Goal: Task Accomplishment & Management: Manage account settings

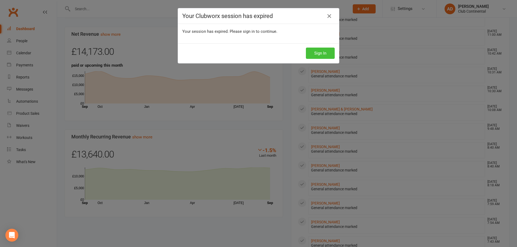
click at [314, 57] on button "Sign In" at bounding box center [320, 53] width 29 height 11
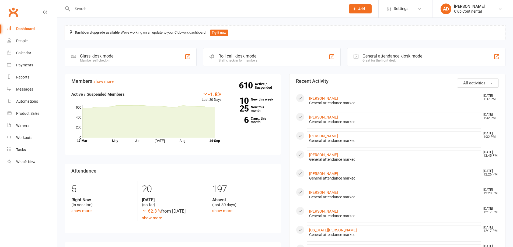
drag, startPoint x: 0, startPoint y: 0, endPoint x: 333, endPoint y: 44, distance: 335.5
click at [486, 81] on button "All activities" at bounding box center [478, 83] width 42 height 9
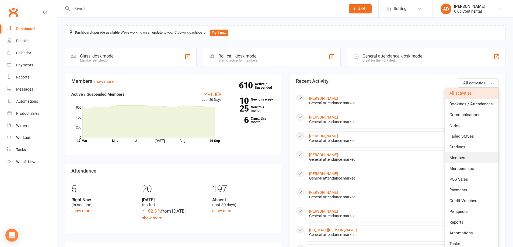
click at [473, 162] on link "Members" at bounding box center [471, 158] width 53 height 11
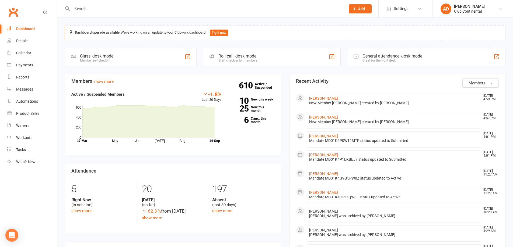
click at [475, 81] on span "Members" at bounding box center [476, 83] width 17 height 5
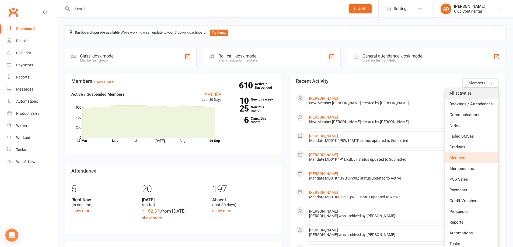
click at [473, 89] on link "All activities" at bounding box center [471, 93] width 53 height 11
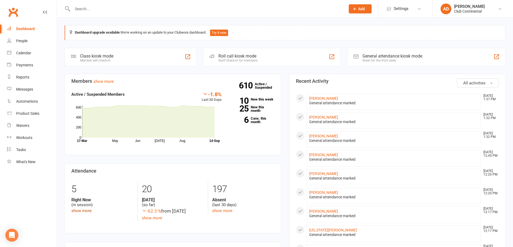
click at [83, 210] on link "show more" at bounding box center [81, 211] width 20 height 5
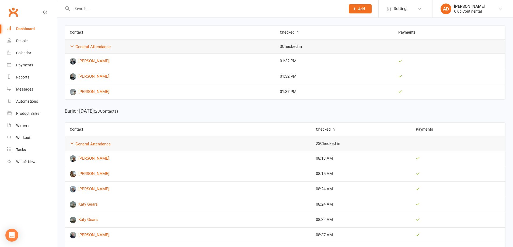
scroll to position [81, 0]
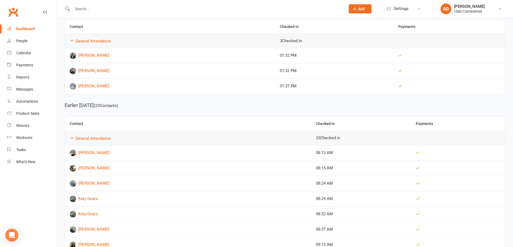
click at [41, 30] on link "Dashboard" at bounding box center [32, 29] width 50 height 12
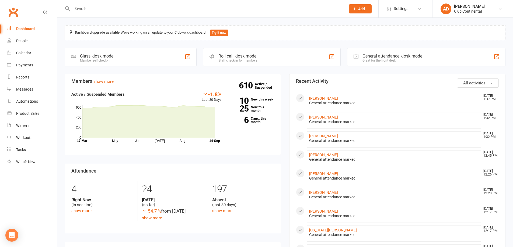
click at [105, 6] on input "text" at bounding box center [206, 9] width 271 height 8
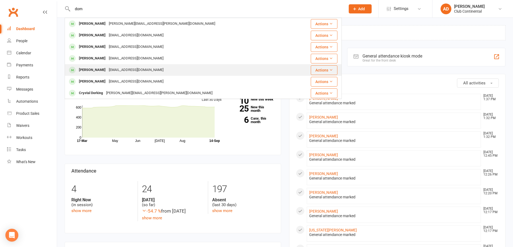
type input "dom"
click at [107, 72] on div "domtait@hotmail.co.uk" at bounding box center [136, 70] width 58 height 8
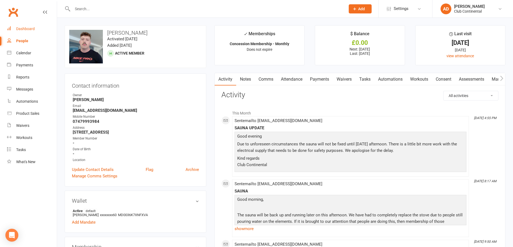
click at [33, 28] on div "Dashboard" at bounding box center [25, 29] width 19 height 4
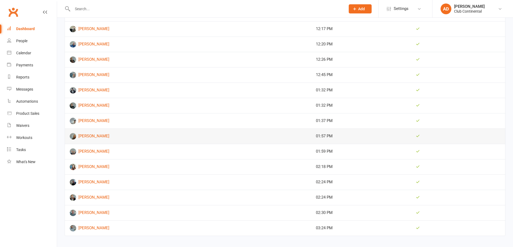
scroll to position [470, 0]
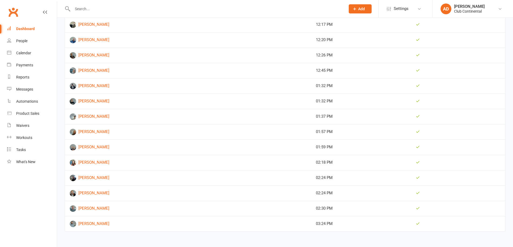
click at [16, 27] on div "Dashboard" at bounding box center [25, 29] width 19 height 4
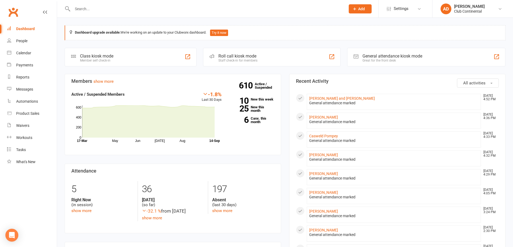
click at [464, 80] on button "All activities" at bounding box center [478, 83] width 42 height 9
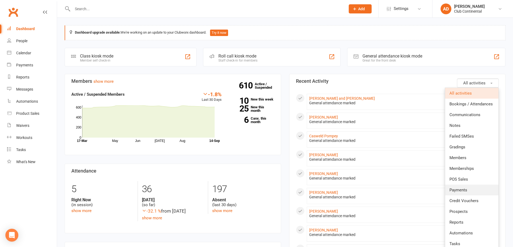
click at [468, 187] on link "Payments" at bounding box center [471, 190] width 53 height 11
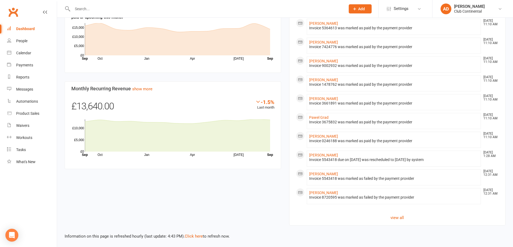
scroll to position [264, 0]
click at [395, 216] on link "view all" at bounding box center [397, 217] width 203 height 6
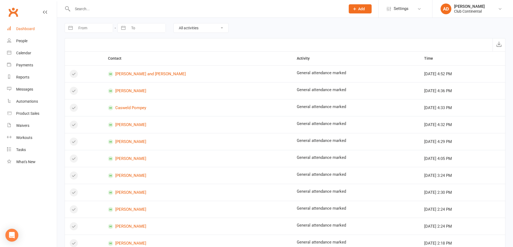
click at [28, 27] on div "Dashboard" at bounding box center [25, 29] width 19 height 4
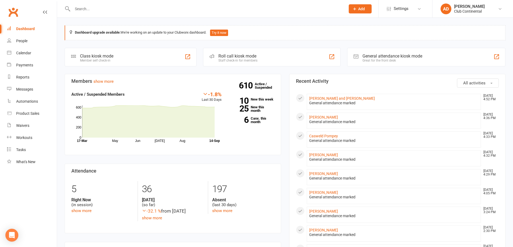
click at [91, 122] on icon at bounding box center [148, 121] width 132 height 32
click at [44, 45] on link "People" at bounding box center [32, 41] width 50 height 12
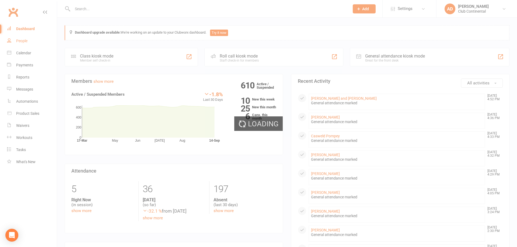
select select "100"
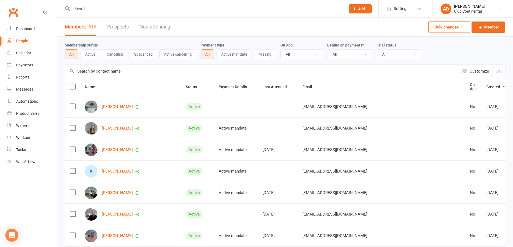
click at [110, 56] on button "Cancelled" at bounding box center [114, 55] width 25 height 10
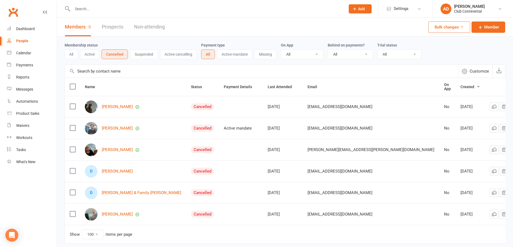
click at [75, 55] on button "All" at bounding box center [71, 55] width 13 height 10
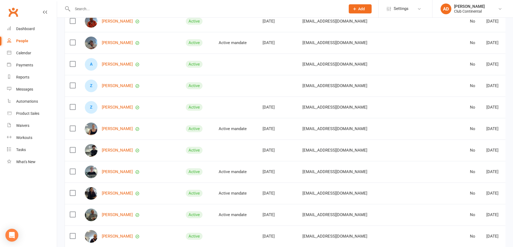
scroll to position [242, 0]
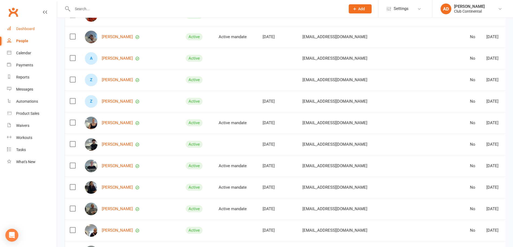
click at [23, 26] on link "Dashboard" at bounding box center [32, 29] width 50 height 12
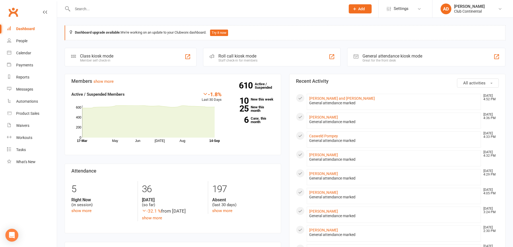
click at [479, 84] on span "All activities" at bounding box center [474, 83] width 22 height 5
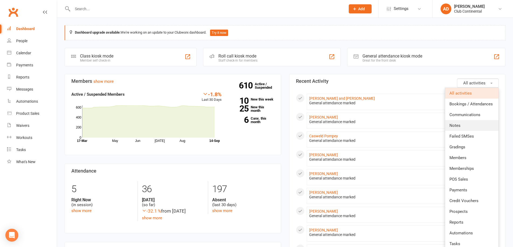
click at [464, 125] on link "Notes" at bounding box center [471, 125] width 53 height 11
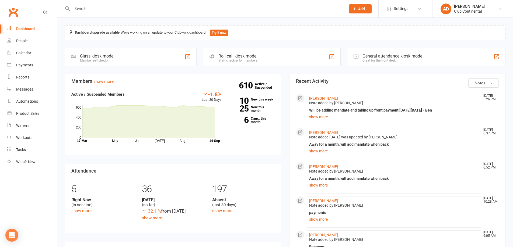
click at [478, 79] on button "Notes" at bounding box center [483, 83] width 30 height 9
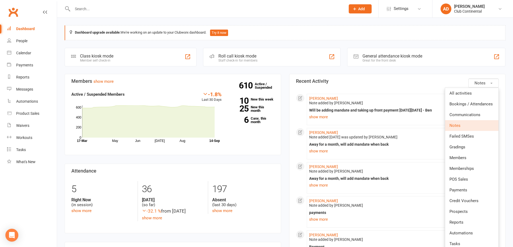
click at [478, 79] on button "Notes" at bounding box center [483, 83] width 30 height 9
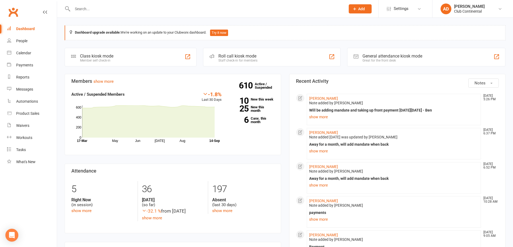
click at [474, 82] on button "Notes" at bounding box center [483, 83] width 30 height 9
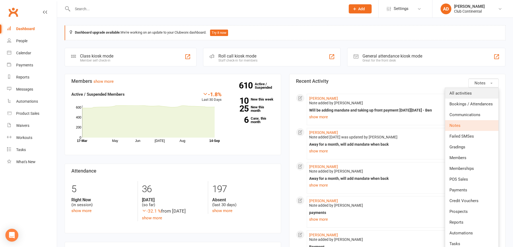
click at [467, 97] on link "All activities" at bounding box center [471, 93] width 53 height 11
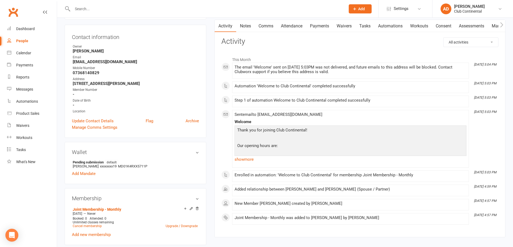
scroll to position [54, 0]
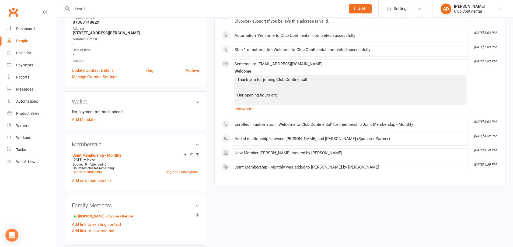
scroll to position [108, 0]
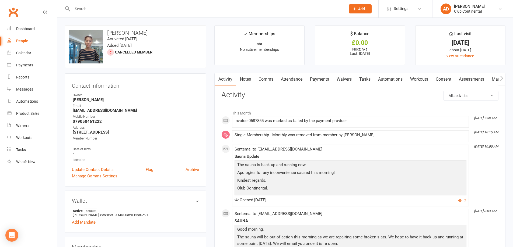
click at [315, 81] on link "Payments" at bounding box center [319, 79] width 27 height 12
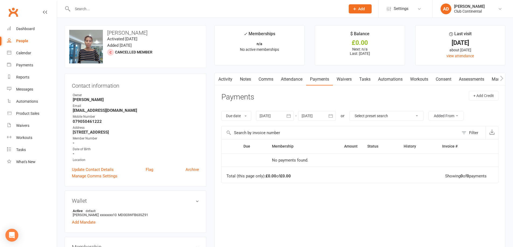
click at [224, 80] on link "Activity" at bounding box center [225, 79] width 22 height 12
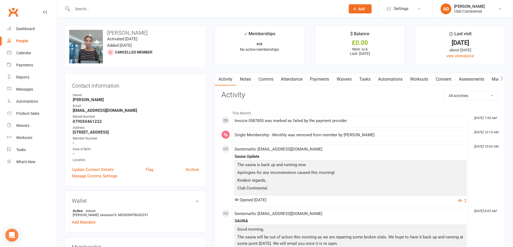
click at [328, 83] on link "Payments" at bounding box center [319, 79] width 27 height 12
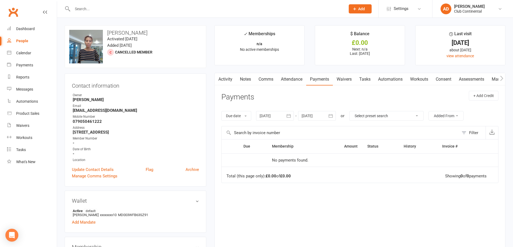
click at [223, 75] on link "Activity" at bounding box center [225, 79] width 22 height 12
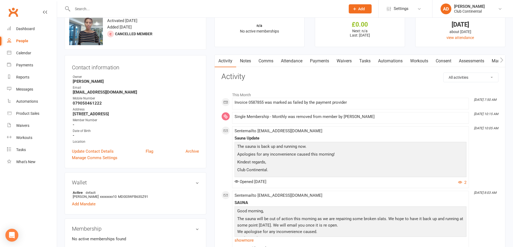
scroll to position [27, 0]
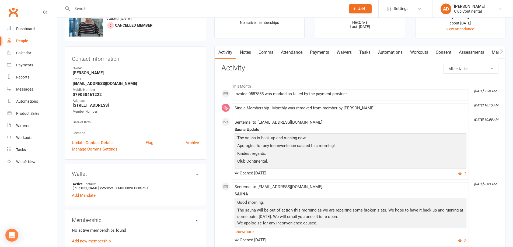
click at [411, 92] on div "Invoice 0587855 was marked as failed by the payment provider" at bounding box center [350, 94] width 232 height 5
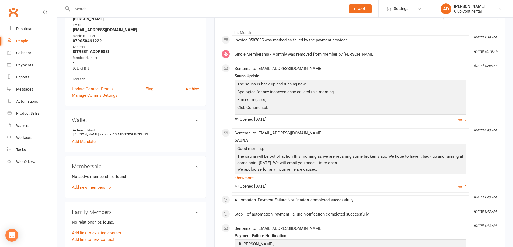
scroll to position [0, 0]
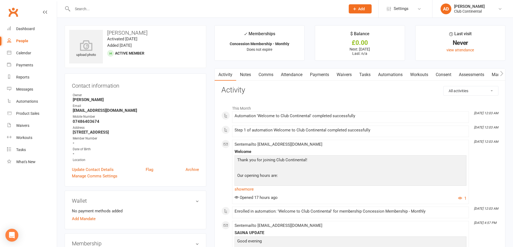
click at [317, 74] on link "Payments" at bounding box center [319, 75] width 27 height 12
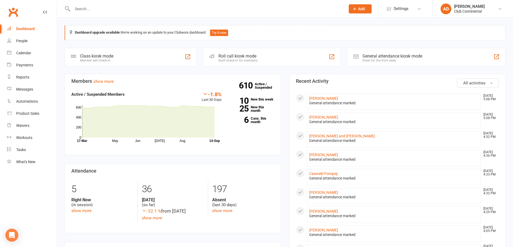
click at [472, 79] on button "All activities" at bounding box center [478, 83] width 42 height 9
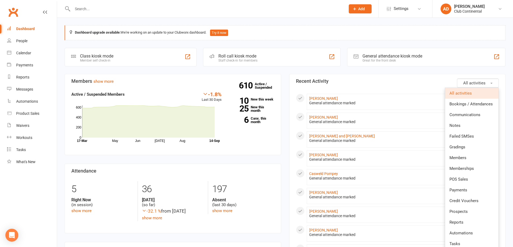
click at [472, 79] on button "All activities" at bounding box center [478, 83] width 42 height 9
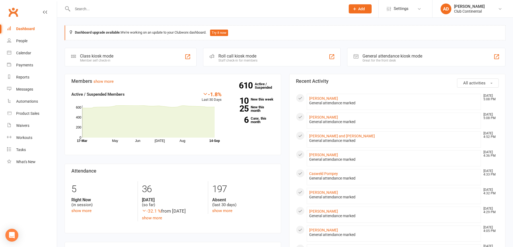
click at [487, 79] on button "All activities" at bounding box center [478, 83] width 42 height 9
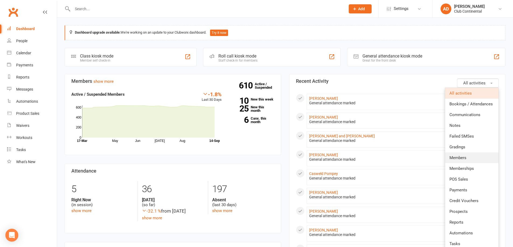
click at [466, 160] on span "Members" at bounding box center [457, 158] width 17 height 5
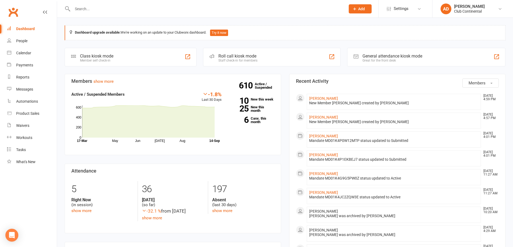
drag, startPoint x: 464, startPoint y: 80, endPoint x: 468, endPoint y: 82, distance: 4.5
click at [464, 80] on button "Members" at bounding box center [480, 83] width 36 height 9
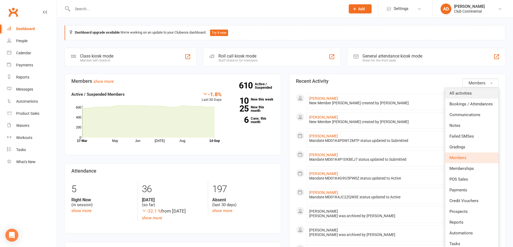
click at [470, 88] on link "All activities" at bounding box center [471, 93] width 53 height 11
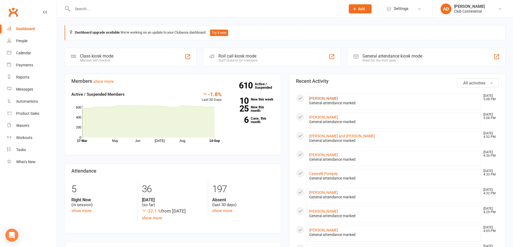
click at [324, 97] on link "[PERSON_NAME]" at bounding box center [323, 98] width 29 height 4
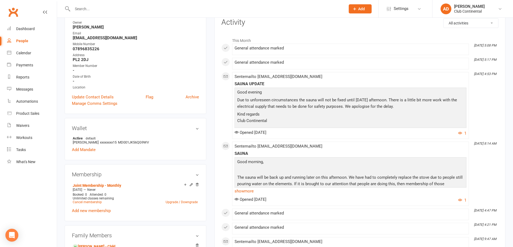
scroll to position [81, 0]
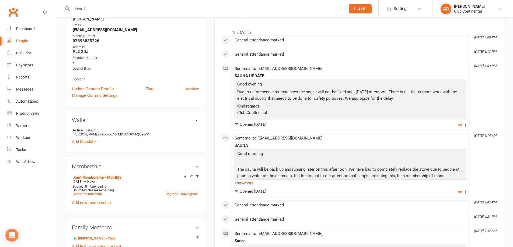
click at [249, 182] on link "show more" at bounding box center [350, 183] width 232 height 8
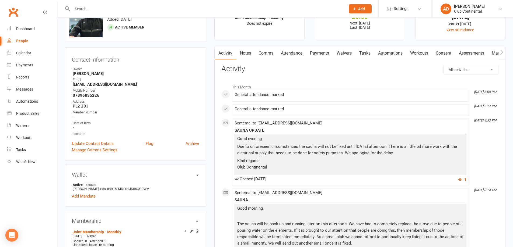
scroll to position [0, 0]
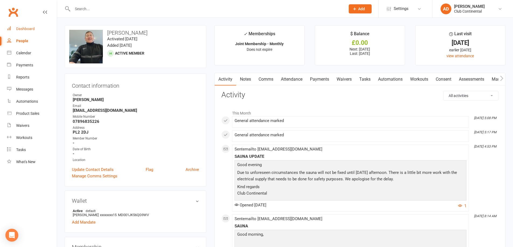
click at [28, 31] on link "Dashboard" at bounding box center [32, 29] width 50 height 12
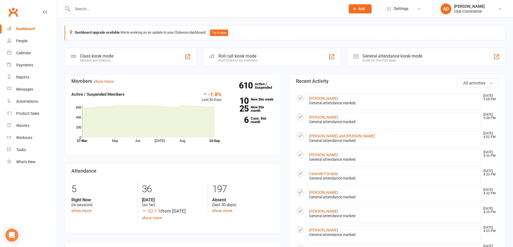
click at [482, 86] on button "All activities" at bounding box center [478, 83] width 42 height 9
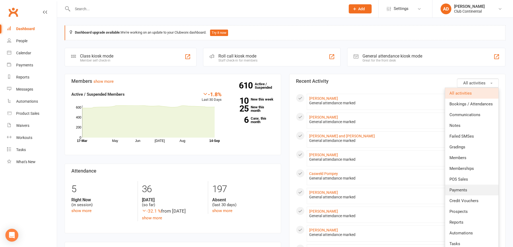
click at [473, 187] on link "Payments" at bounding box center [471, 190] width 53 height 11
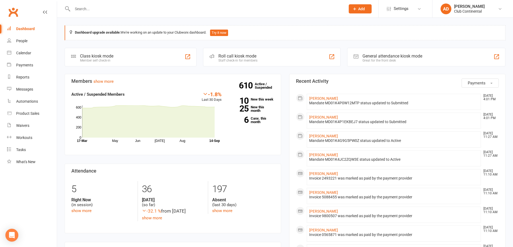
click at [483, 83] on span "Payments" at bounding box center [476, 83] width 18 height 5
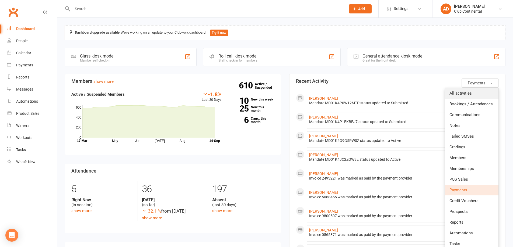
click at [483, 90] on link "All activities" at bounding box center [471, 93] width 53 height 11
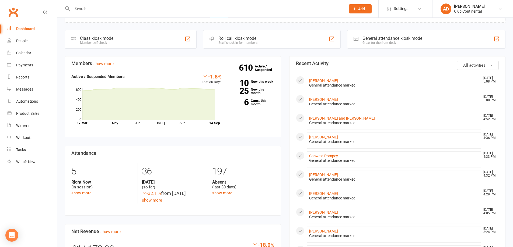
scroll to position [27, 0]
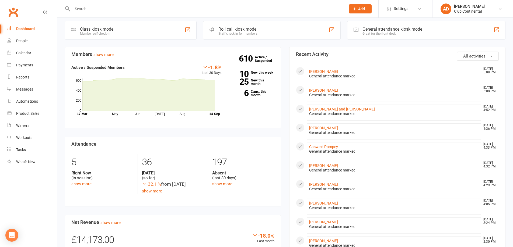
click at [483, 61] on div "All activities Recent Activity [PERSON_NAME] [DATE] 5:08 PM General attendance …" at bounding box center [397, 248] width 203 height 392
click at [488, 58] on button "All activities" at bounding box center [478, 56] width 42 height 9
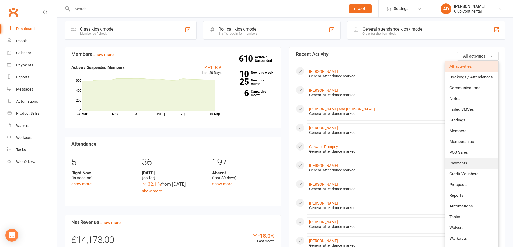
click at [453, 168] on link "Payments" at bounding box center [471, 163] width 53 height 11
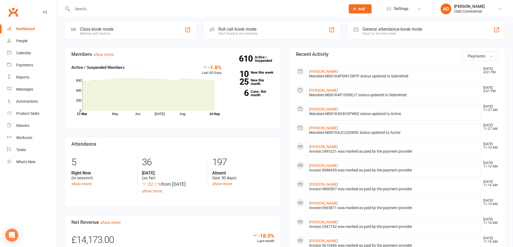
click at [490, 53] on button "Payments" at bounding box center [479, 56] width 37 height 9
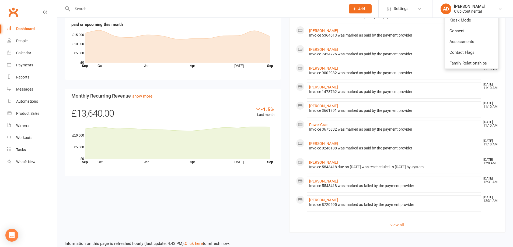
scroll to position [264, 0]
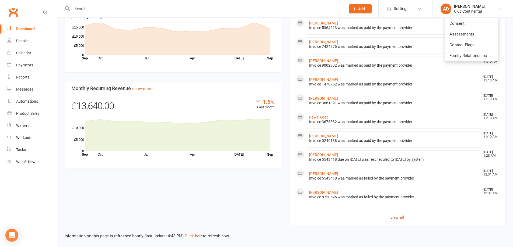
click at [396, 218] on link "view all" at bounding box center [397, 217] width 203 height 6
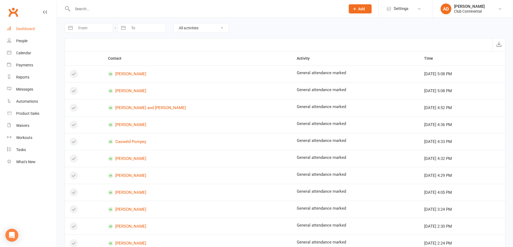
click at [36, 27] on link "Dashboard" at bounding box center [32, 29] width 50 height 12
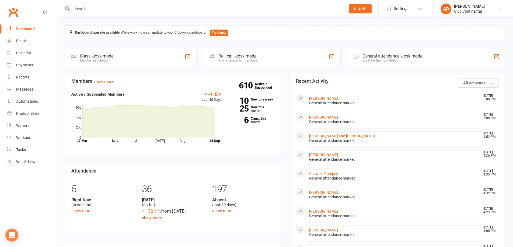
click at [220, 211] on link "show more" at bounding box center [222, 211] width 20 height 5
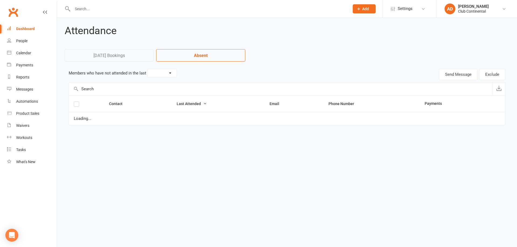
select select "30"
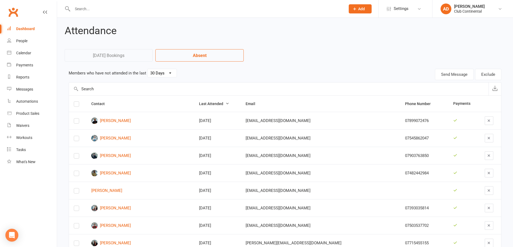
drag, startPoint x: 207, startPoint y: 90, endPoint x: 203, endPoint y: 80, distance: 10.7
click at [229, 107] on button "Last Attended" at bounding box center [214, 104] width 30 height 6
click at [229, 104] on span "Last Attended" at bounding box center [214, 104] width 30 height 4
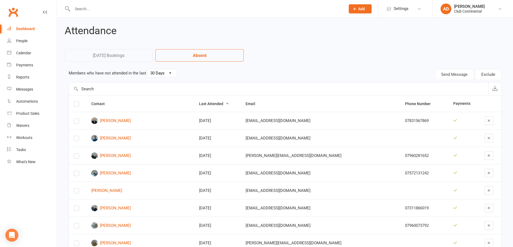
click at [229, 106] on span "Last Attended" at bounding box center [214, 104] width 30 height 4
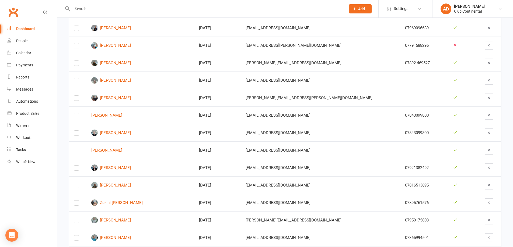
scroll to position [942, 0]
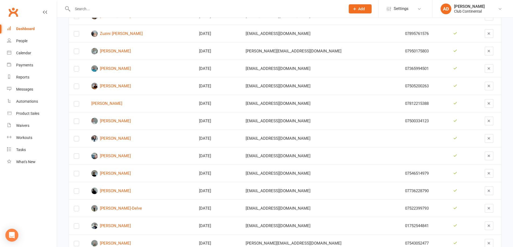
scroll to position [1103, 0]
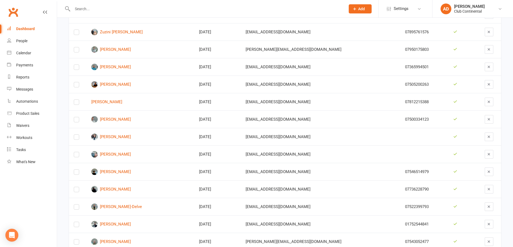
click at [23, 28] on div "Dashboard" at bounding box center [25, 29] width 19 height 4
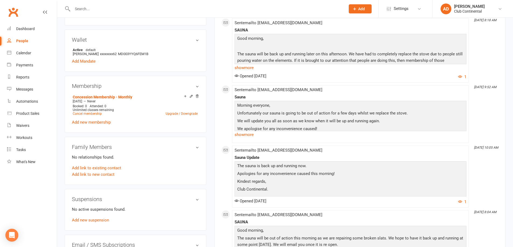
scroll to position [161, 0]
click at [102, 95] on link "Concession Membership - Monthly" at bounding box center [102, 97] width 59 height 4
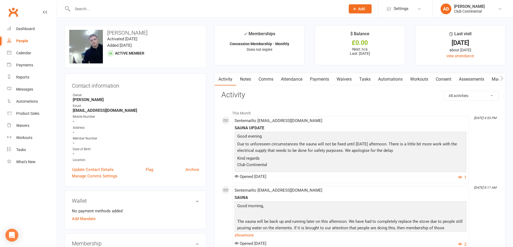
click at [325, 82] on link "Payments" at bounding box center [319, 79] width 27 height 12
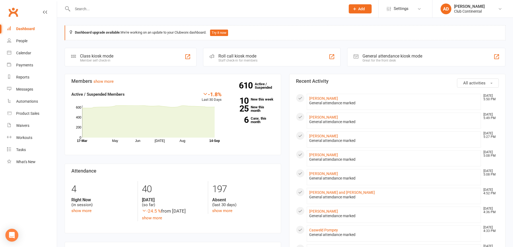
drag, startPoint x: 59, startPoint y: 19, endPoint x: 147, endPoint y: 20, distance: 88.0
drag, startPoint x: 147, startPoint y: 20, endPoint x: 468, endPoint y: 78, distance: 326.9
click at [463, 82] on span "All activities" at bounding box center [474, 83] width 22 height 5
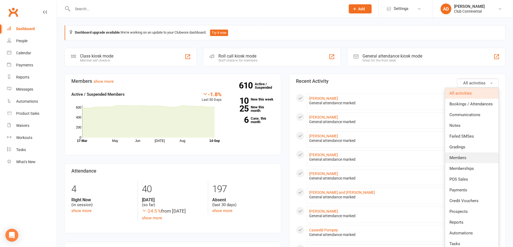
click at [462, 156] on span "Members" at bounding box center [457, 158] width 17 height 5
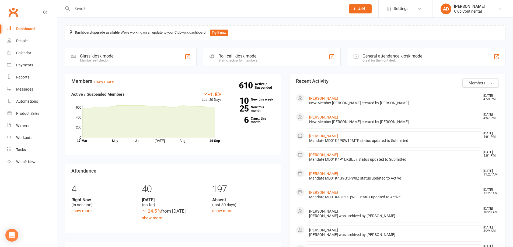
click at [471, 84] on span "Members" at bounding box center [476, 83] width 17 height 5
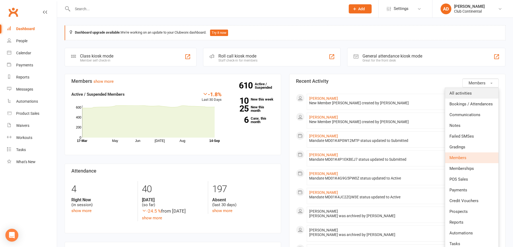
click at [468, 91] on span "All activities" at bounding box center [460, 93] width 22 height 5
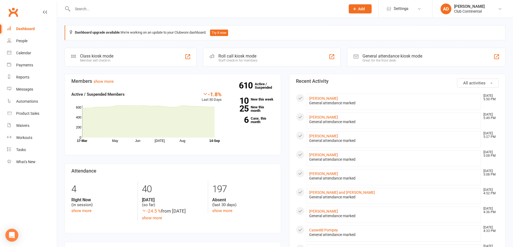
click at [490, 82] on button "All activities" at bounding box center [478, 83] width 42 height 9
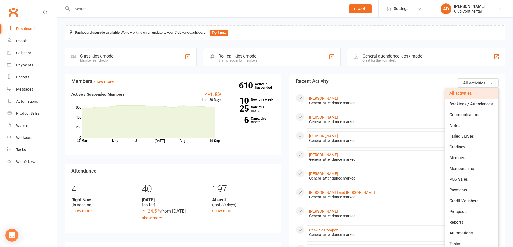
click at [490, 81] on button "All activities" at bounding box center [478, 83] width 42 height 9
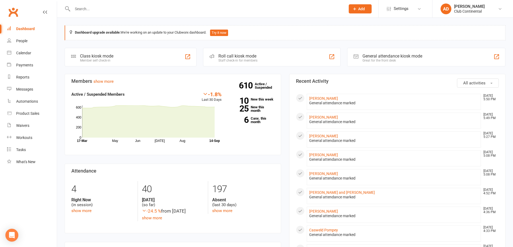
click at [490, 80] on button "All activities" at bounding box center [478, 83] width 42 height 9
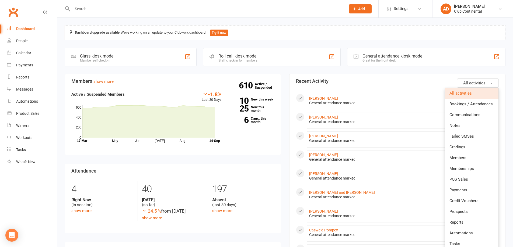
click at [491, 80] on button "All activities" at bounding box center [478, 83] width 42 height 9
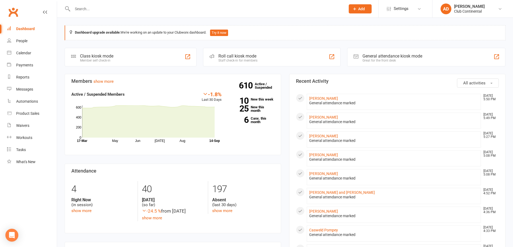
click at [490, 80] on button "All activities" at bounding box center [478, 83] width 42 height 9
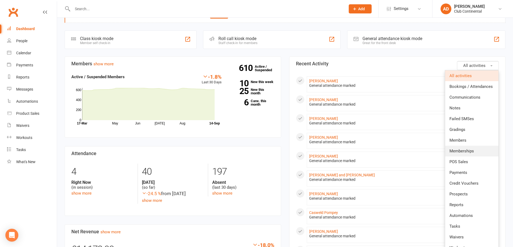
scroll to position [27, 0]
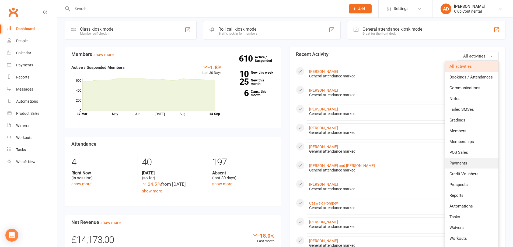
click at [465, 161] on span "Payments" at bounding box center [458, 163] width 18 height 5
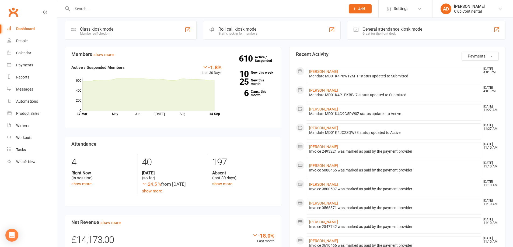
click at [492, 52] on button "Payments" at bounding box center [479, 56] width 37 height 9
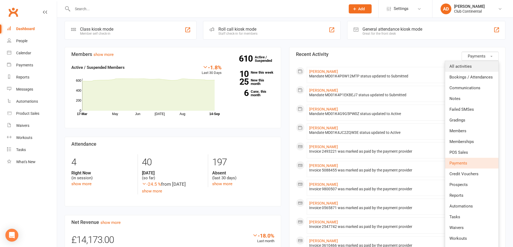
click at [477, 63] on link "All activities" at bounding box center [471, 66] width 53 height 11
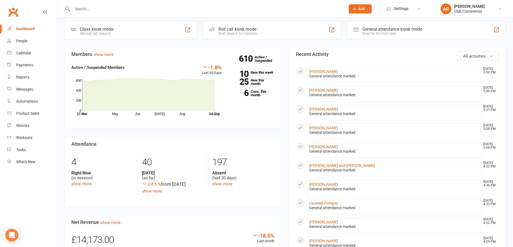
click at [490, 53] on button "All activities" at bounding box center [478, 56] width 42 height 9
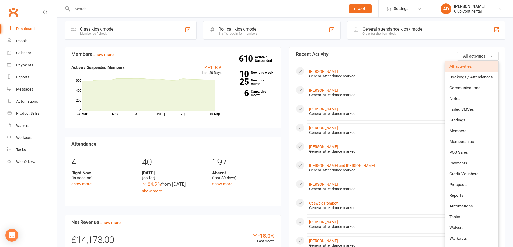
click at [490, 53] on button "All activities" at bounding box center [478, 56] width 42 height 9
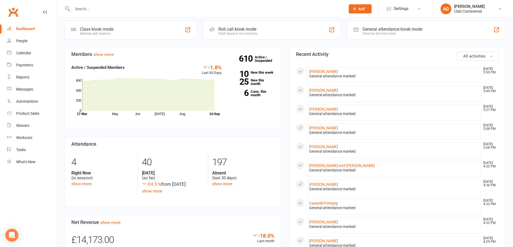
click at [490, 54] on button "All activities" at bounding box center [478, 56] width 42 height 9
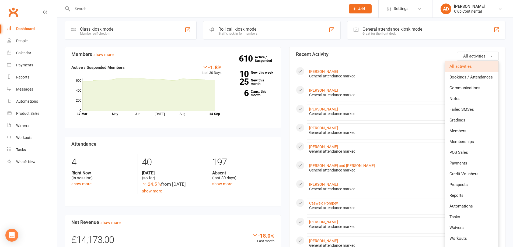
click at [490, 54] on button "All activities" at bounding box center [478, 56] width 42 height 9
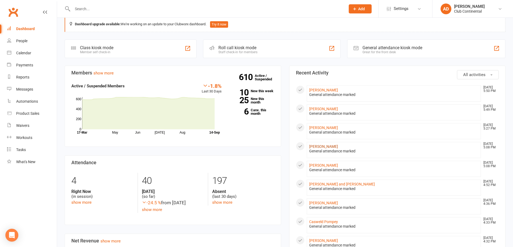
scroll to position [0, 0]
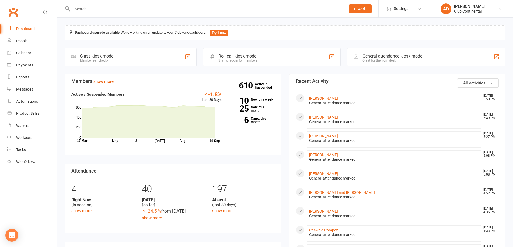
drag, startPoint x: 284, startPoint y: 73, endPoint x: 286, endPoint y: 70, distance: 4.1
click at [489, 82] on button "All activities" at bounding box center [478, 83] width 42 height 9
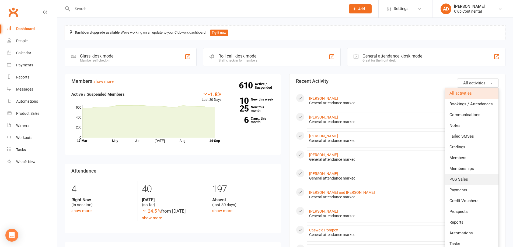
click at [463, 183] on link "POS Sales" at bounding box center [471, 179] width 53 height 11
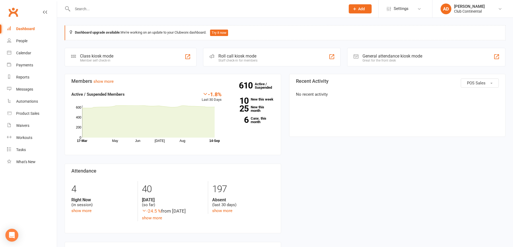
click at [483, 88] on div "POS Sales Recent Activity No recent activity" at bounding box center [397, 106] width 203 height 54
click at [491, 83] on span "button" at bounding box center [491, 83] width 2 height 1
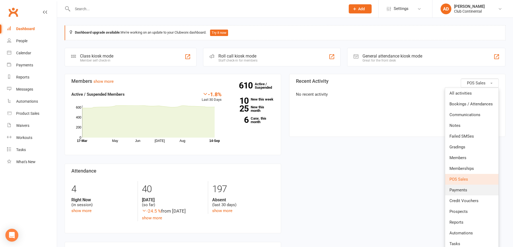
click at [466, 190] on span "Payments" at bounding box center [458, 190] width 18 height 5
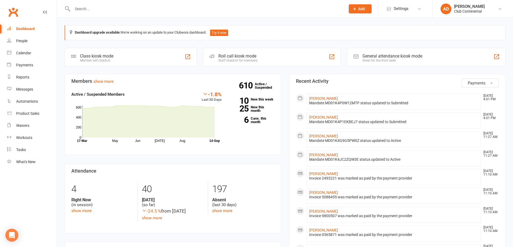
click at [488, 81] on button "Payments" at bounding box center [479, 83] width 37 height 9
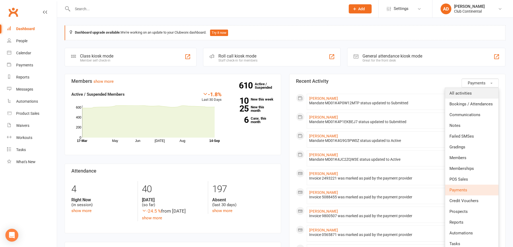
click at [487, 95] on link "All activities" at bounding box center [471, 93] width 53 height 11
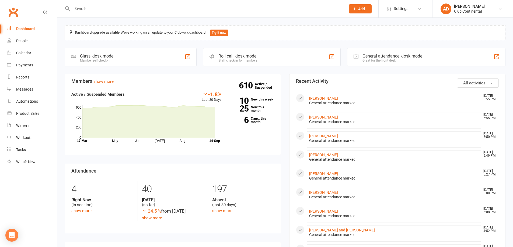
click at [486, 84] on button "All activities" at bounding box center [478, 83] width 42 height 9
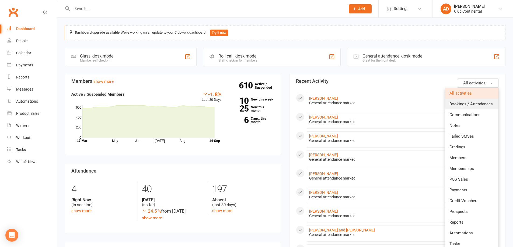
click at [485, 101] on link "Bookings / Attendances" at bounding box center [471, 104] width 53 height 11
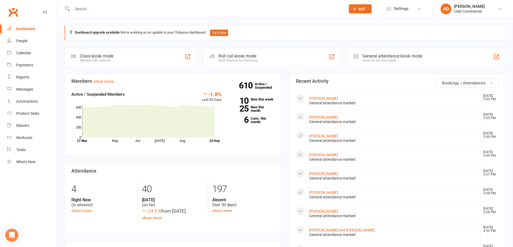
click at [488, 85] on button "Bookings / Attendances" at bounding box center [467, 83] width 63 height 9
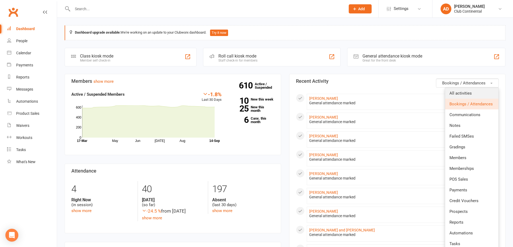
click at [485, 92] on link "All activities" at bounding box center [471, 93] width 53 height 11
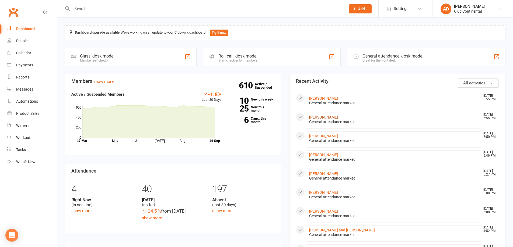
click at [323, 118] on link "[PERSON_NAME]" at bounding box center [323, 117] width 29 height 4
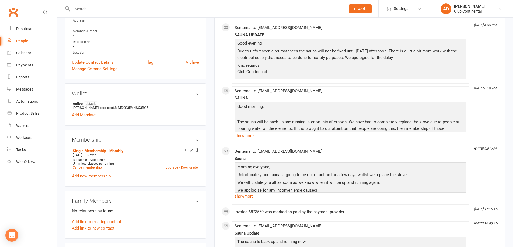
scroll to position [108, 0]
click at [29, 31] on link "Dashboard" at bounding box center [32, 29] width 50 height 12
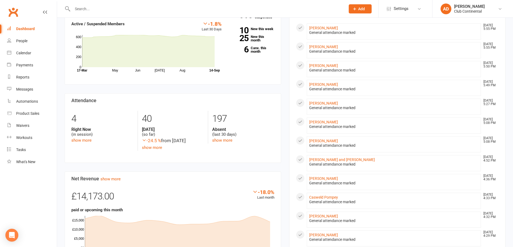
scroll to position [54, 0]
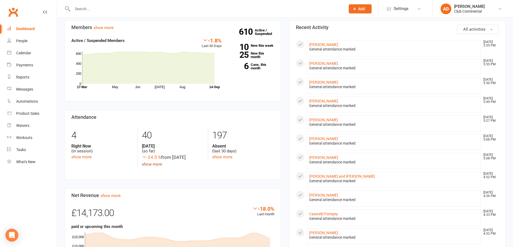
click at [160, 163] on link "show more" at bounding box center [152, 164] width 20 height 5
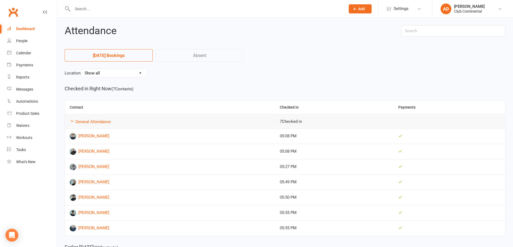
click at [41, 26] on link "Dashboard" at bounding box center [32, 29] width 50 height 12
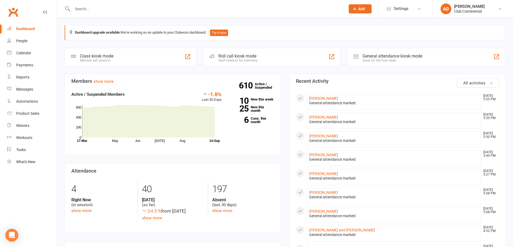
click at [483, 85] on span "All activities" at bounding box center [474, 83] width 22 height 5
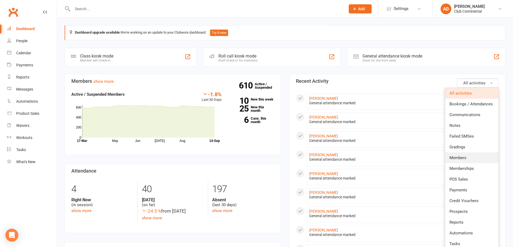
click at [463, 155] on link "Members" at bounding box center [471, 158] width 53 height 11
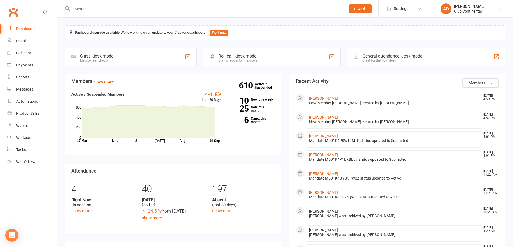
click at [482, 79] on button "Members" at bounding box center [480, 83] width 36 height 9
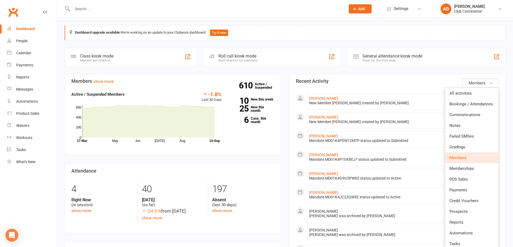
click at [479, 88] on ul "All activities Bookings / Attendances Communications Notes Failed SMSes Grading…" at bounding box center [471, 206] width 54 height 237
click at [479, 90] on link "All activities" at bounding box center [471, 93] width 53 height 11
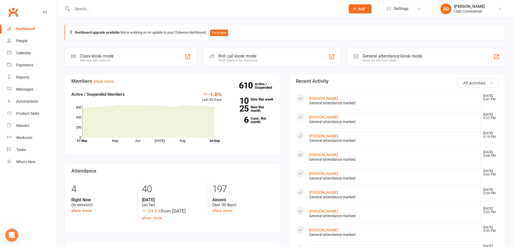
click at [82, 212] on link "show more" at bounding box center [81, 211] width 20 height 5
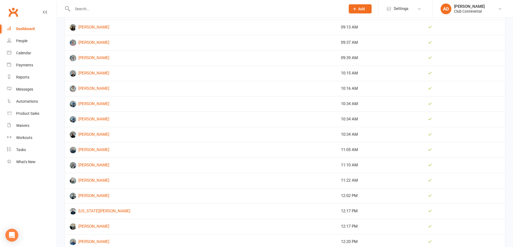
scroll to position [404, 0]
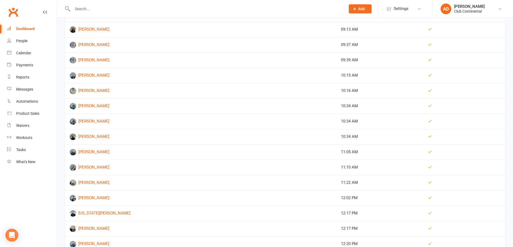
click at [46, 28] on link "Dashboard" at bounding box center [32, 29] width 50 height 12
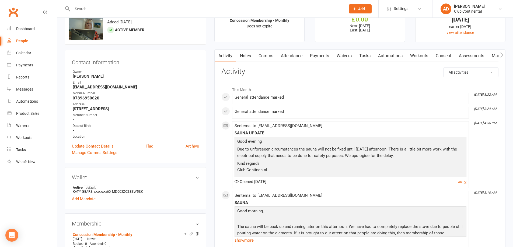
scroll to position [54, 0]
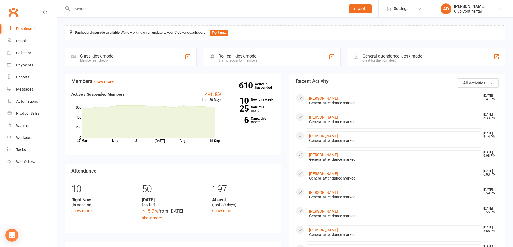
click at [479, 82] on span "All activities" at bounding box center [474, 83] width 22 height 5
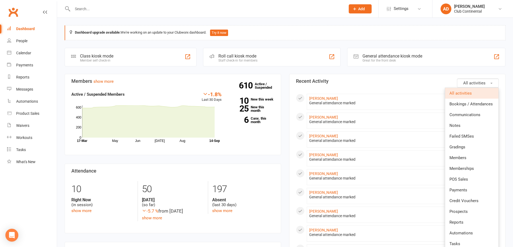
click at [489, 81] on button "All activities" at bounding box center [478, 83] width 42 height 9
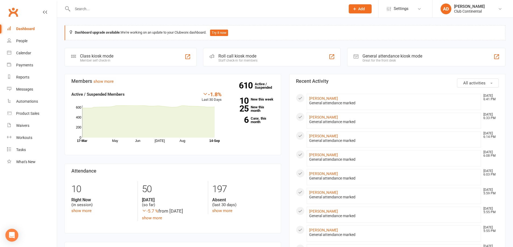
click at [490, 81] on button "All activities" at bounding box center [478, 83] width 42 height 9
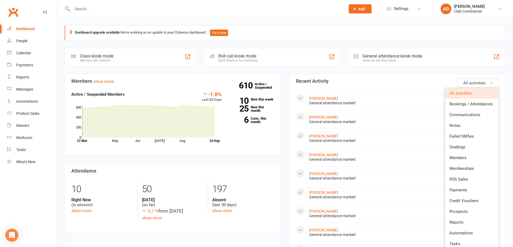
click at [490, 81] on button "All activities" at bounding box center [478, 83] width 42 height 9
